Goal: Task Accomplishment & Management: Manage account settings

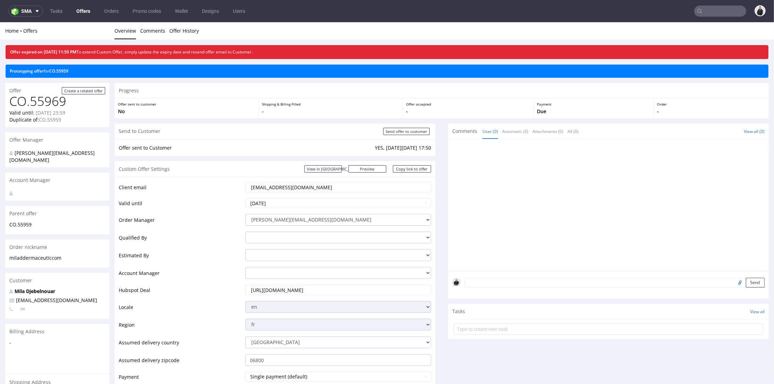
scroll to position [116, 0]
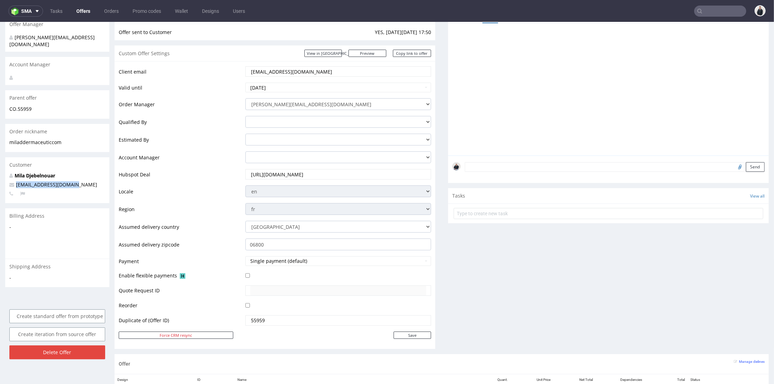
drag, startPoint x: 31, startPoint y: 182, endPoint x: 15, endPoint y: 173, distance: 19.0
click at [11, 181] on p "mila.d@dermaceutic.com" at bounding box center [57, 184] width 96 height 7
copy span "mila.d@dermaceutic.com"
click at [732, 12] on input "text" at bounding box center [720, 11] width 52 height 11
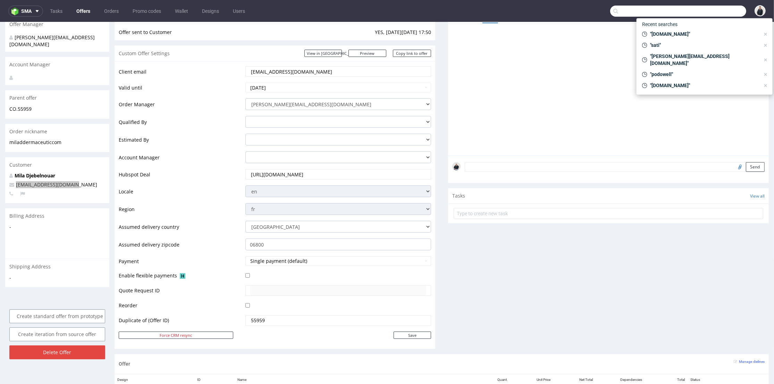
paste input "mila.d@dermaceutic.com"
type input "mila.d@dermaceutic.com"
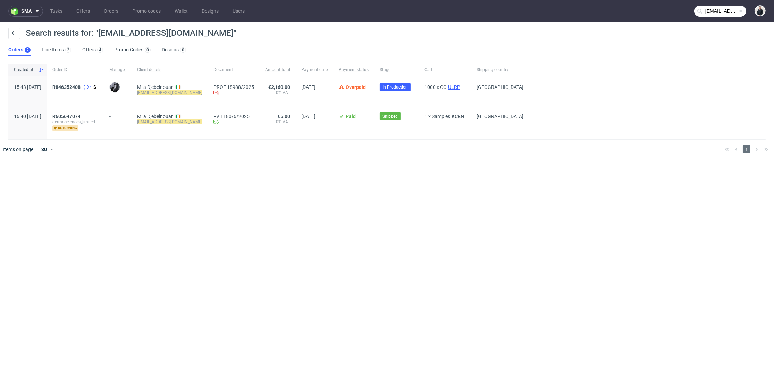
click at [453, 85] on span "ULRP" at bounding box center [454, 87] width 15 height 6
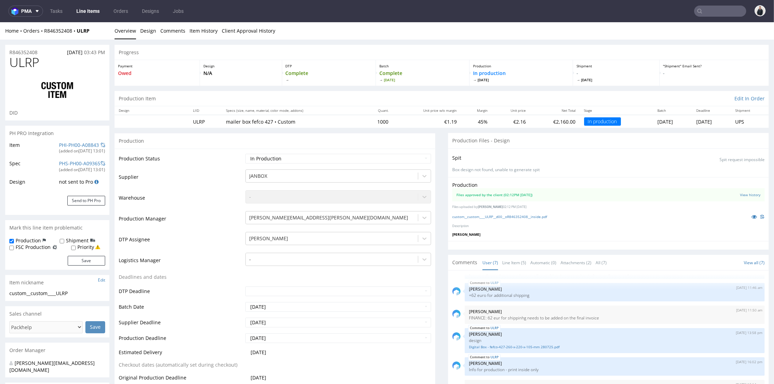
scroll to position [231, 0]
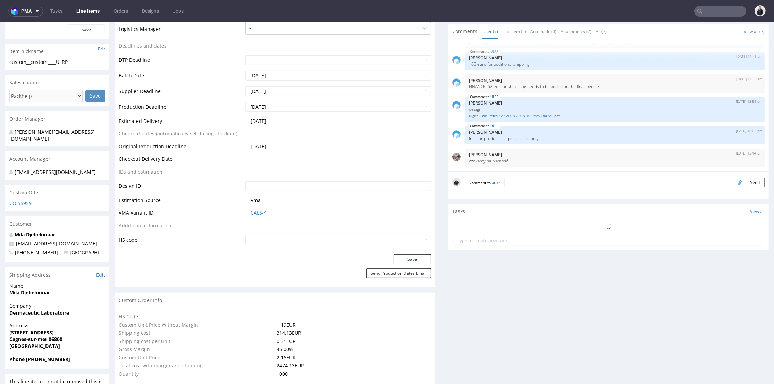
select select "in_progress"
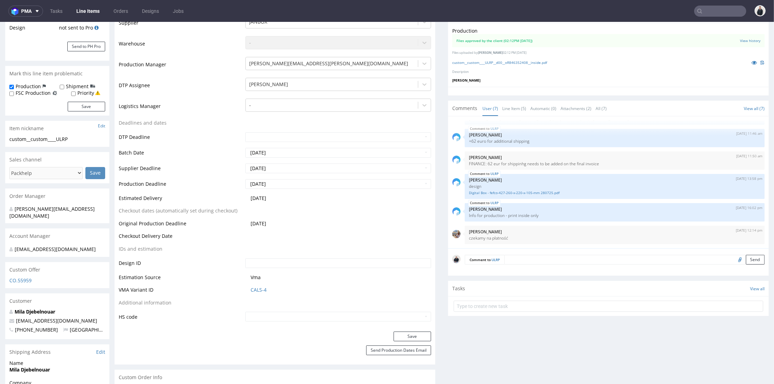
scroll to position [0, 0]
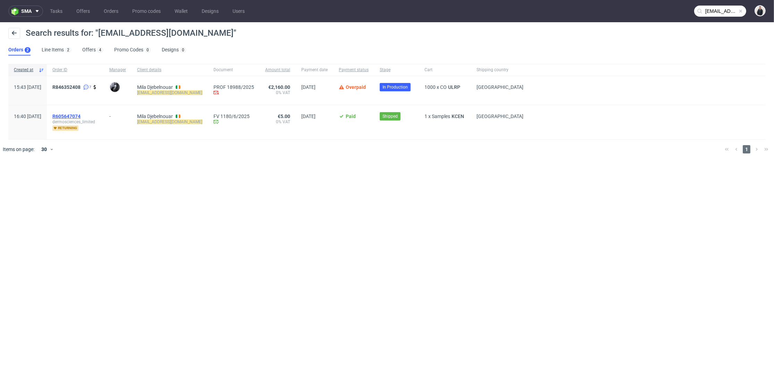
click at [81, 114] on span "R605647074" at bounding box center [66, 117] width 28 height 6
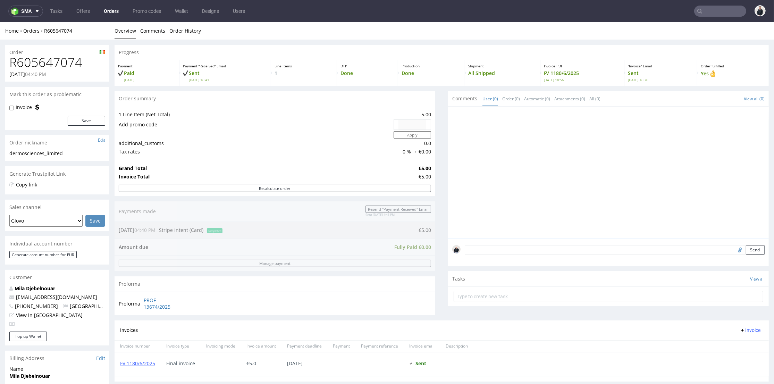
type input "mila.d@dermaceutic.com"
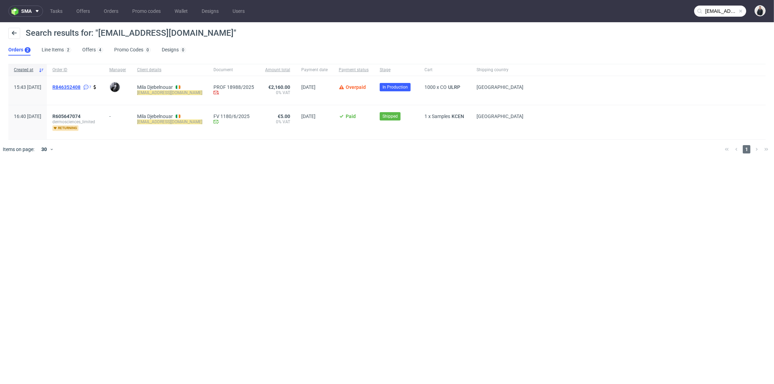
click at [81, 86] on span "R846352408" at bounding box center [66, 87] width 28 height 6
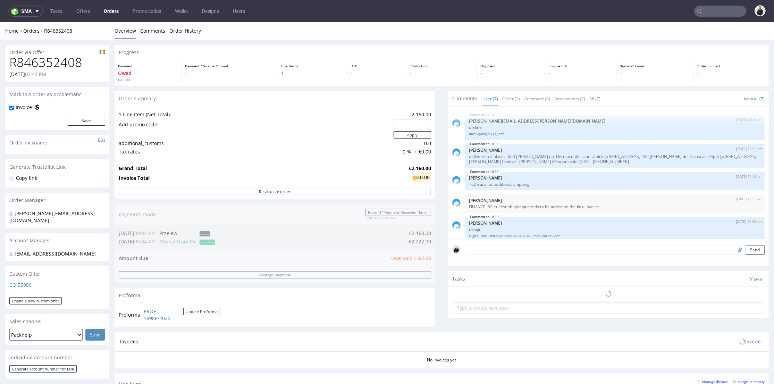
scroll to position [53, 0]
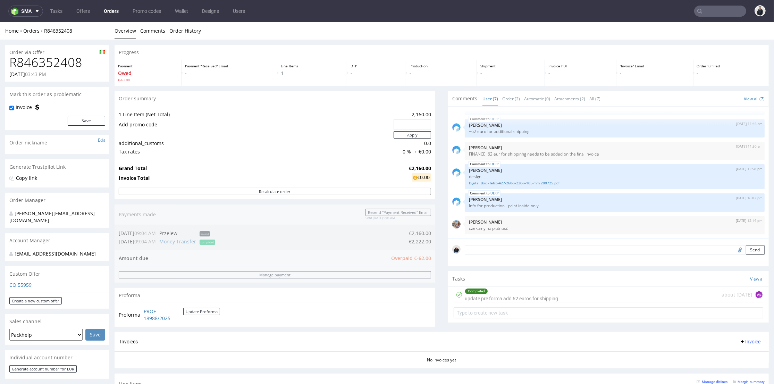
type input "mila.d@dermaceutic.com"
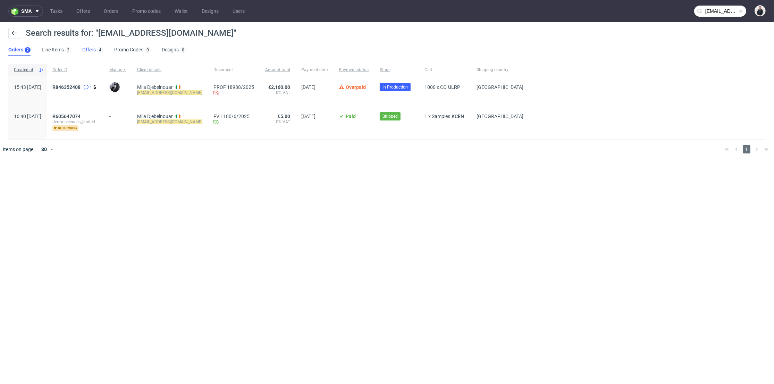
click at [85, 51] on link "Offers 4" at bounding box center [92, 49] width 21 height 11
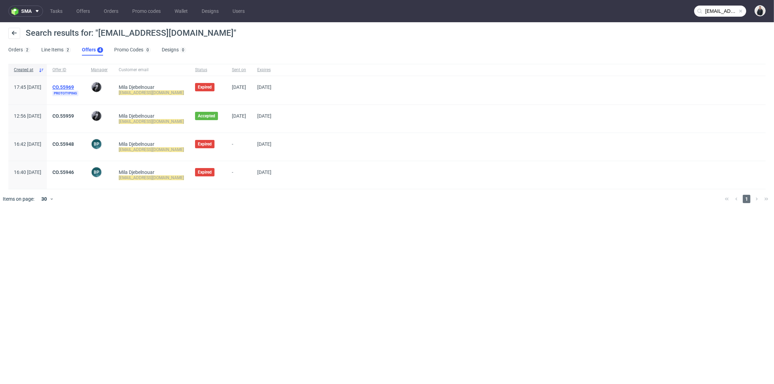
click at [74, 85] on link "CO.55969" at bounding box center [63, 87] width 22 height 6
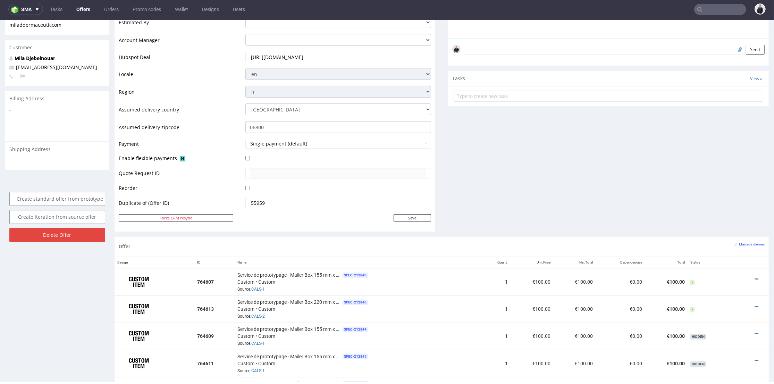
scroll to position [193, 0]
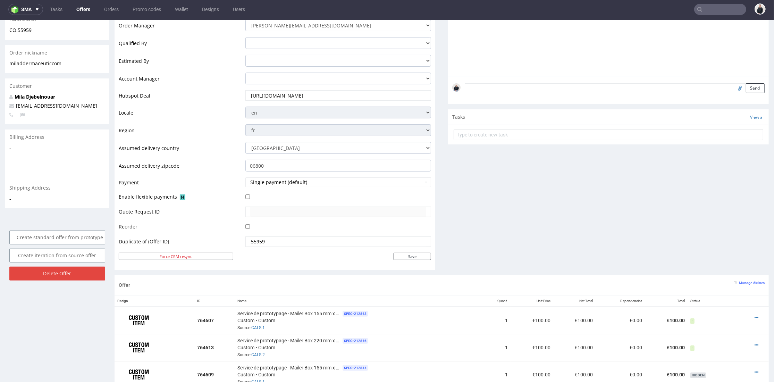
type input "mila.d@dermaceutic.com"
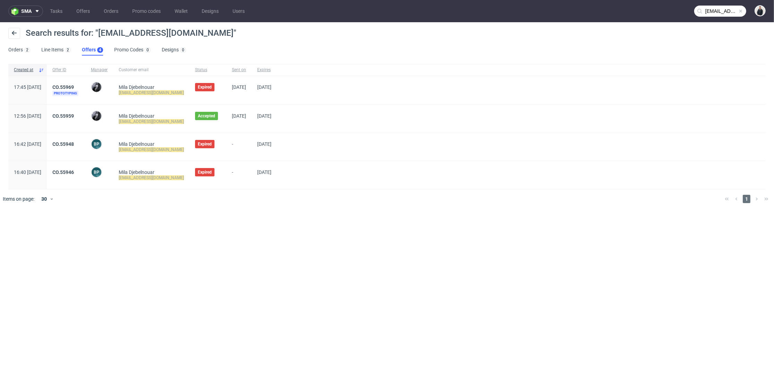
click at [282, 55] on div "Search results for: "mila.d@dermaceutic.com" Orders 2 Line Items 2 Offers 4 Pro…" at bounding box center [387, 41] width 774 height 39
click at [86, 12] on link "Offers" at bounding box center [83, 11] width 22 height 11
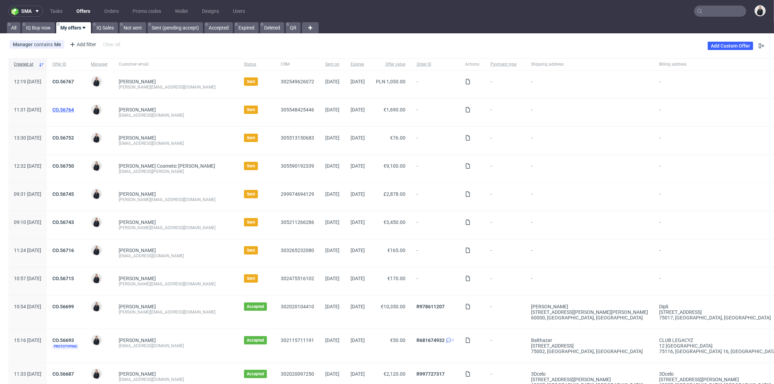
click at [74, 108] on link "CO.56764" at bounding box center [63, 110] width 22 height 6
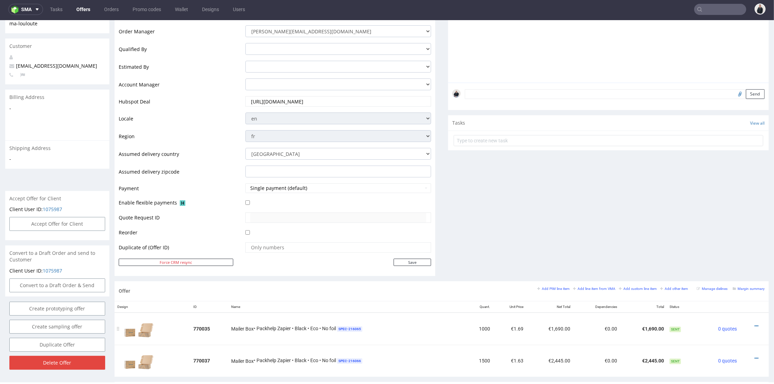
scroll to position [193, 0]
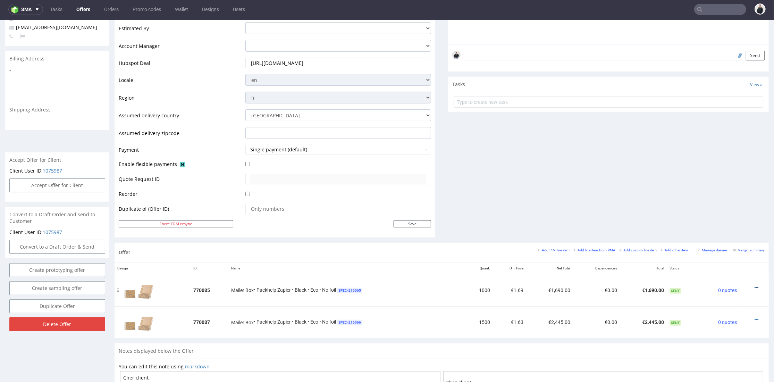
click at [755, 287] on icon at bounding box center [757, 287] width 4 height 5
click at [727, 224] on span "Edit item price" at bounding box center [725, 223] width 56 height 7
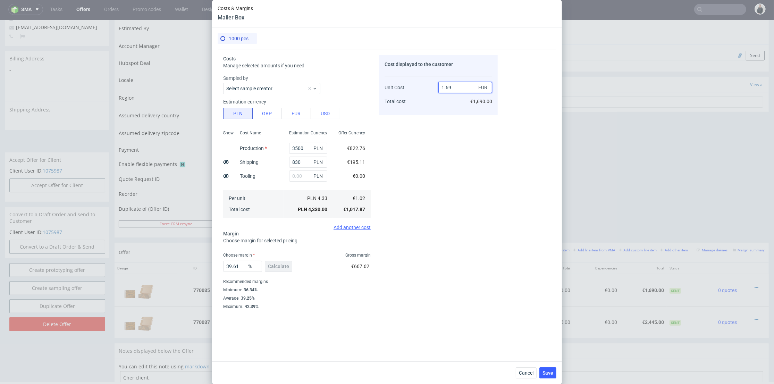
drag, startPoint x: 447, startPoint y: 89, endPoint x: 452, endPoint y: 89, distance: 4.5
click at [452, 89] on input "1.69" at bounding box center [465, 87] width 54 height 11
type input "1.66"
click at [452, 119] on div "Cost displayed to the customer Unit Cost Total cost 1.66 EUR €1,690.00" at bounding box center [438, 194] width 119 height 278
type input "38.55421686746988"
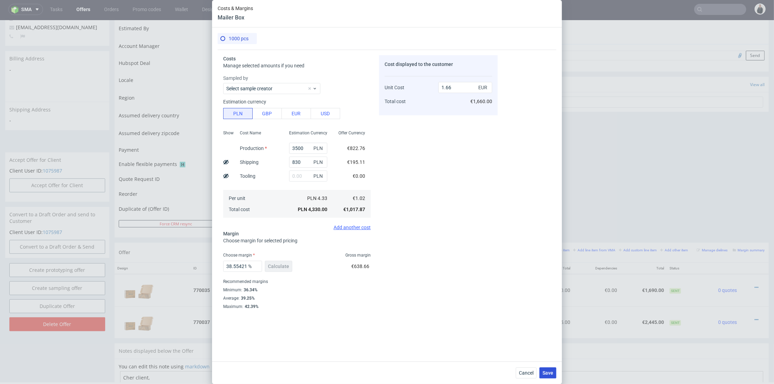
click at [547, 374] on span "Save" at bounding box center [548, 372] width 11 height 5
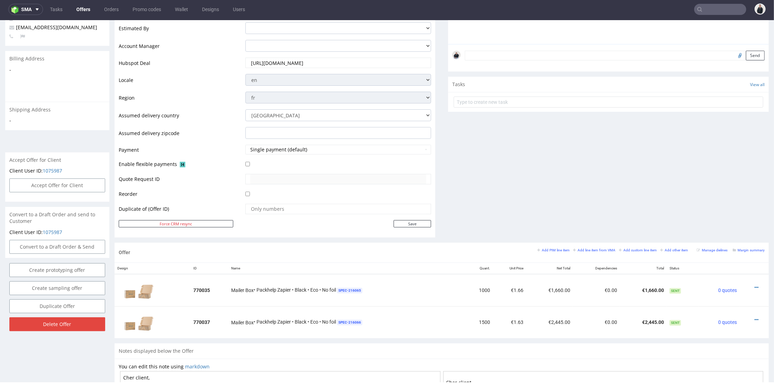
scroll to position [231, 0]
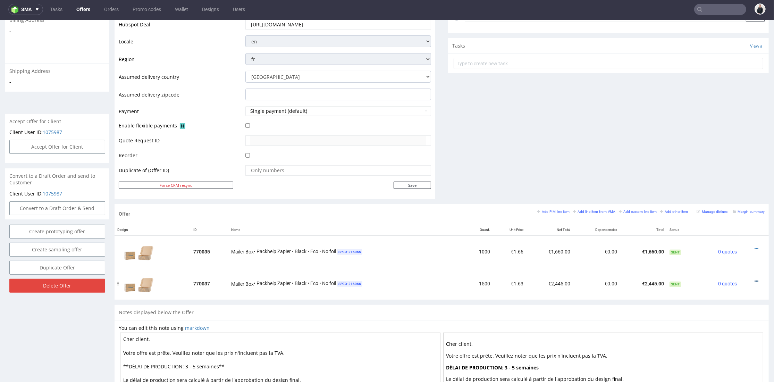
click at [755, 279] on icon at bounding box center [757, 281] width 4 height 5
click at [736, 254] on span "Hide item from customer" at bounding box center [725, 254] width 58 height 7
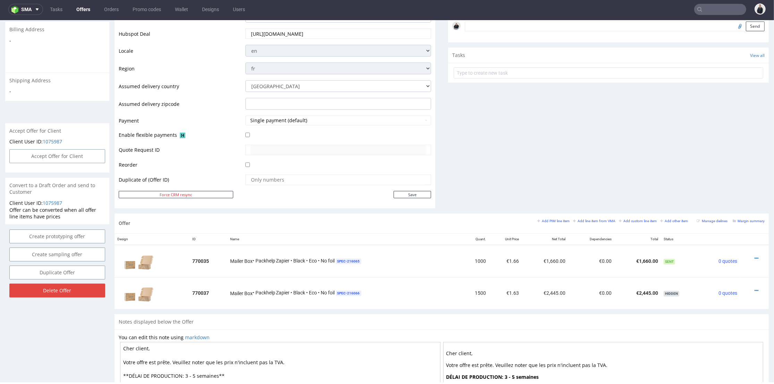
scroll to position [29, 0]
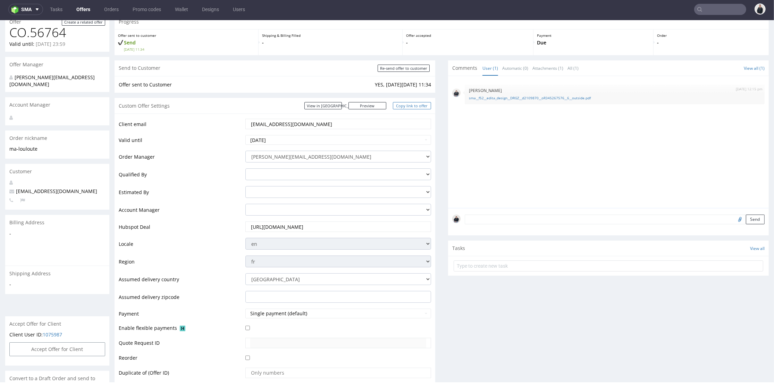
click at [407, 106] on link "Copy link to offer" at bounding box center [412, 105] width 38 height 7
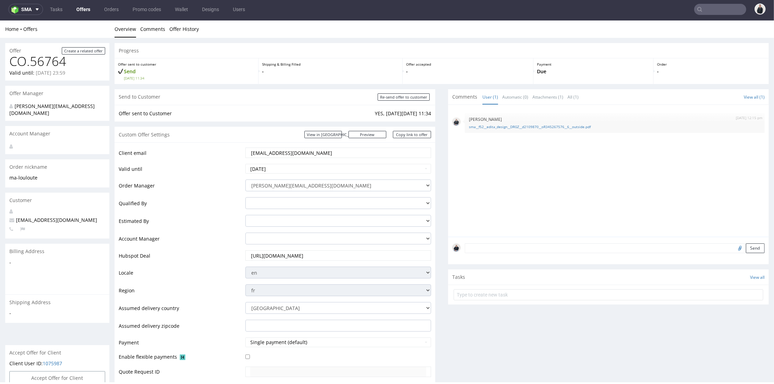
click at [280, 153] on input "edita.rebours@adrex.fr" at bounding box center [338, 153] width 176 height 10
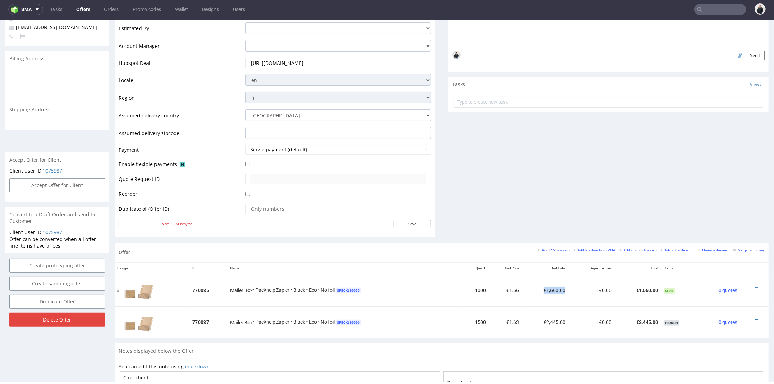
drag, startPoint x: 539, startPoint y: 291, endPoint x: 559, endPoint y: 289, distance: 20.6
click at [559, 289] on td "€1,660.00" at bounding box center [545, 290] width 47 height 32
click at [745, 249] on small "Margin summary" at bounding box center [749, 250] width 32 height 4
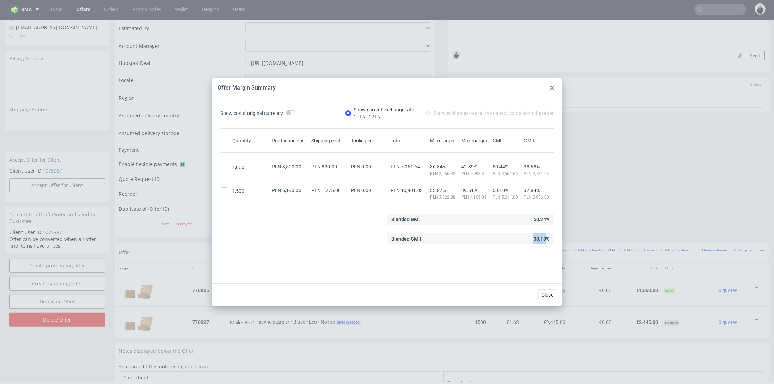
drag, startPoint x: 535, startPoint y: 238, endPoint x: 539, endPoint y: 238, distance: 4.5
click at [539, 238] on div "Blended GMII 38.18%" at bounding box center [470, 238] width 167 height 11
copy div "38.18"
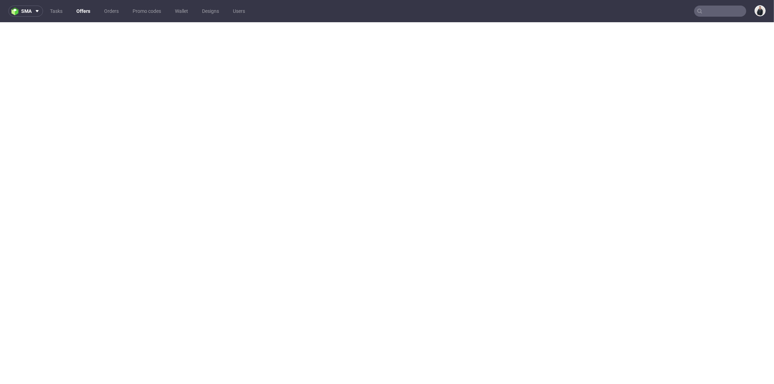
click at [81, 12] on link "Offers" at bounding box center [83, 11] width 22 height 11
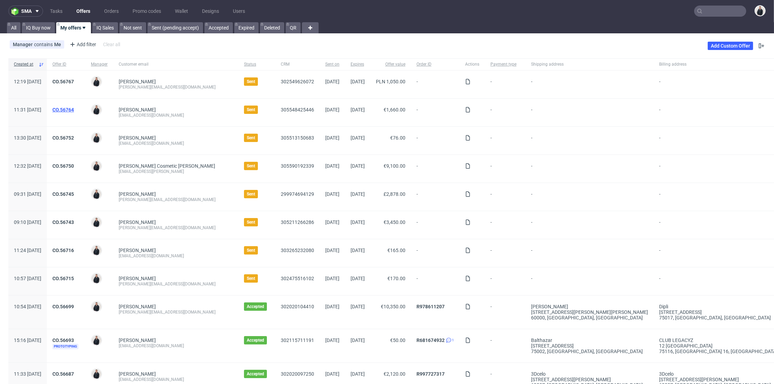
click at [74, 108] on link "CO.56764" at bounding box center [63, 110] width 22 height 6
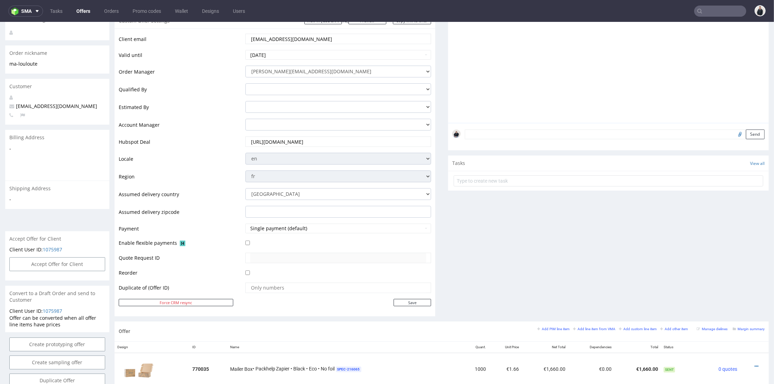
scroll to position [231, 0]
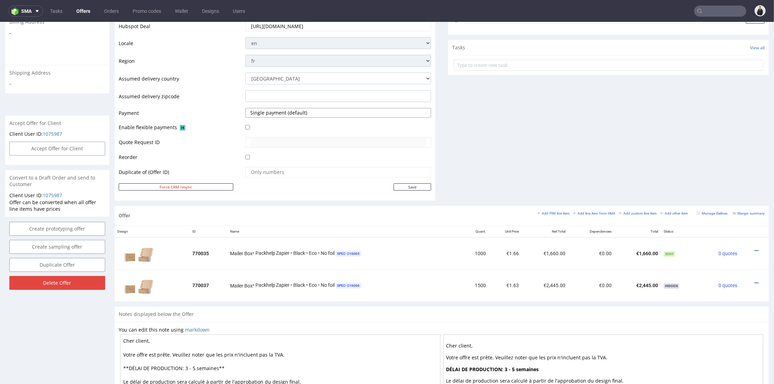
click at [343, 115] on button "Single payment (default)" at bounding box center [338, 113] width 186 height 10
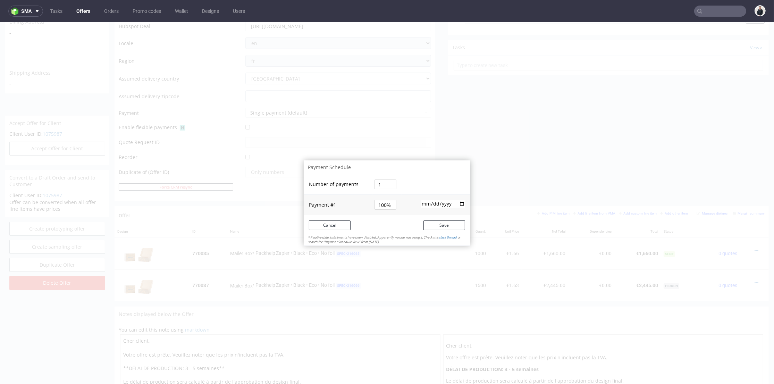
drag, startPoint x: 378, startPoint y: 183, endPoint x: 357, endPoint y: 184, distance: 21.2
click at [357, 184] on tr "Number of payments 1" at bounding box center [387, 184] width 167 height 20
type input "2"
type input "50%"
click at [412, 219] on form "Number of payments 2 Payment # 1 50% 2025-09-11 Payment # 2 50% Cancel Save" at bounding box center [387, 205] width 167 height 76
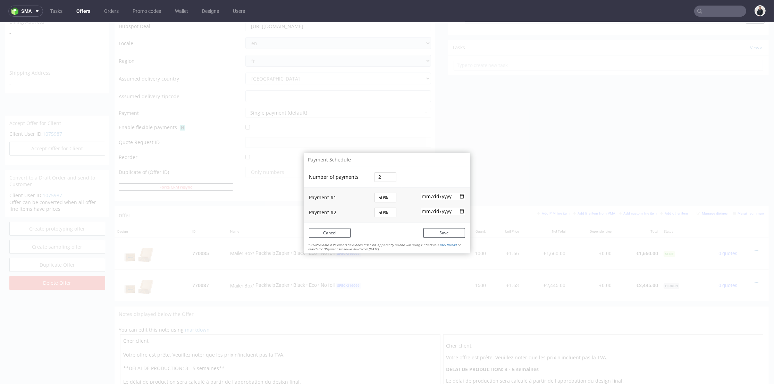
click at [423, 197] on input "2025-09-11" at bounding box center [443, 197] width 44 height 8
type input "2025-09-01"
type input "2025-09-15"
click at [413, 211] on td at bounding box center [436, 212] width 69 height 20
click at [422, 212] on input "date" at bounding box center [443, 212] width 44 height 8
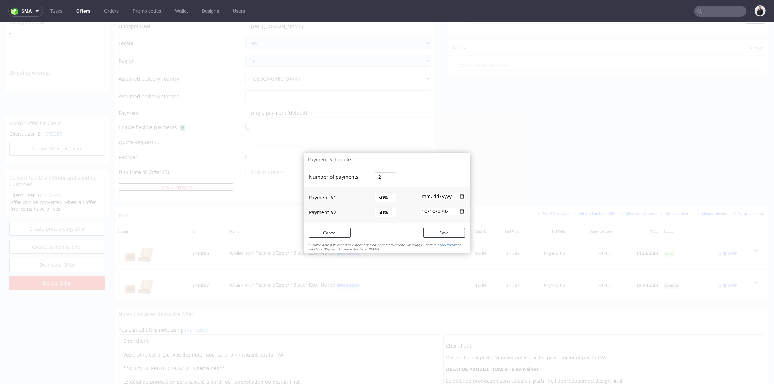
type input "2025-10-10"
click at [449, 229] on button "Save" at bounding box center [445, 233] width 42 height 10
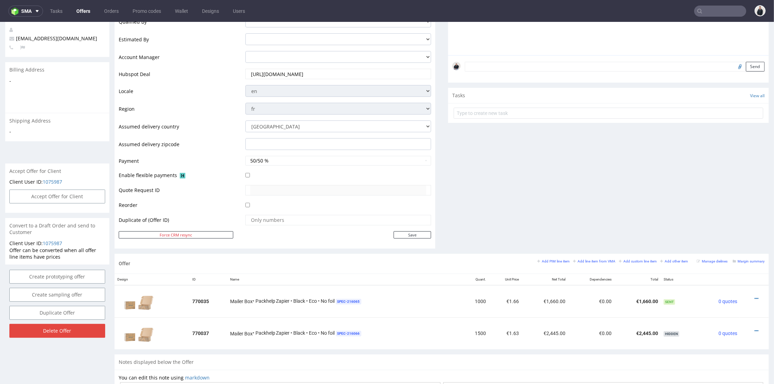
scroll to position [67, 0]
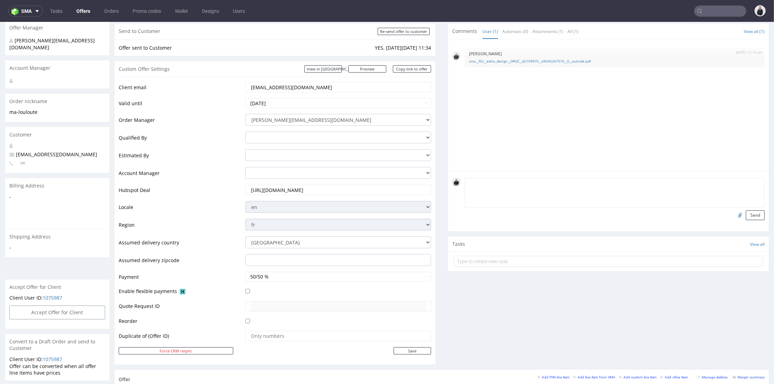
click at [517, 184] on textarea at bounding box center [615, 193] width 300 height 30
type textarea "50% now and 50% up to 3 days after delivery."
click at [746, 215] on button "Send" at bounding box center [755, 215] width 19 height 10
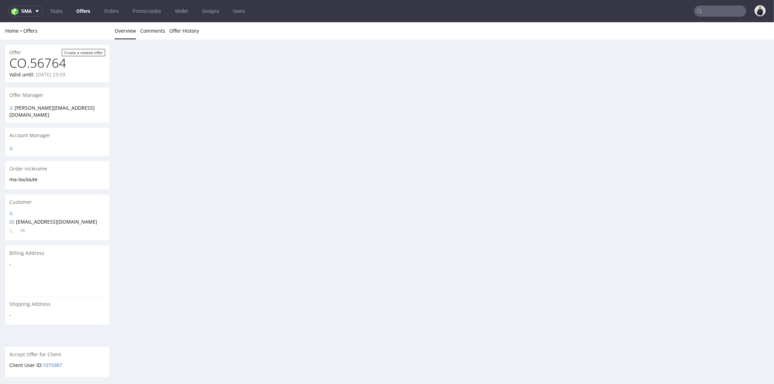
scroll to position [0, 0]
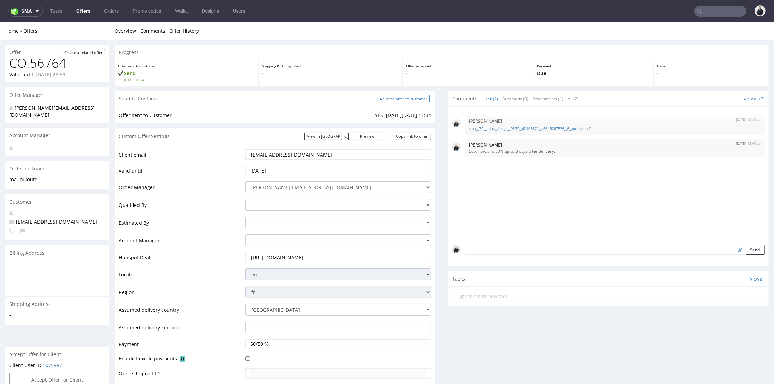
click at [391, 98] on input "Re-send offer to customer" at bounding box center [404, 98] width 52 height 7
type input "In progress..."
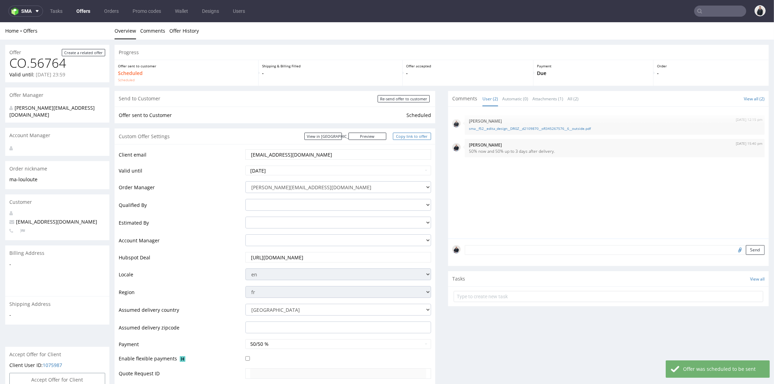
click at [413, 136] on link "Copy link to offer" at bounding box center [412, 136] width 38 height 7
